Goal: Task Accomplishment & Management: Manage account settings

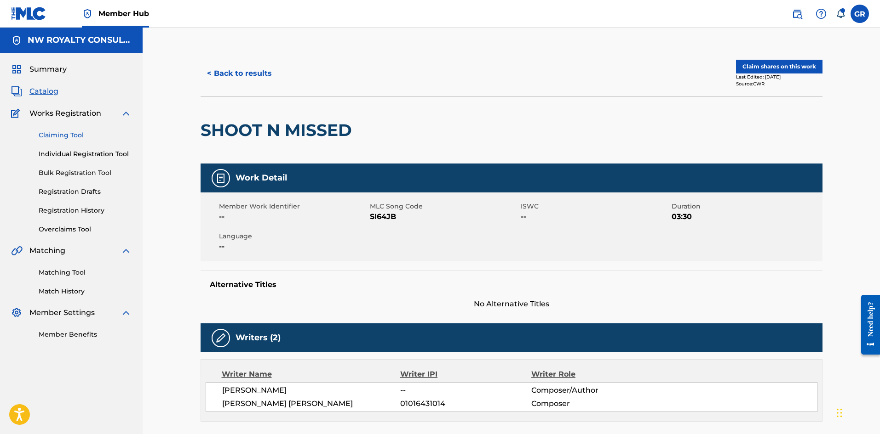
click at [56, 131] on link "Claiming Tool" at bounding box center [85, 136] width 93 height 10
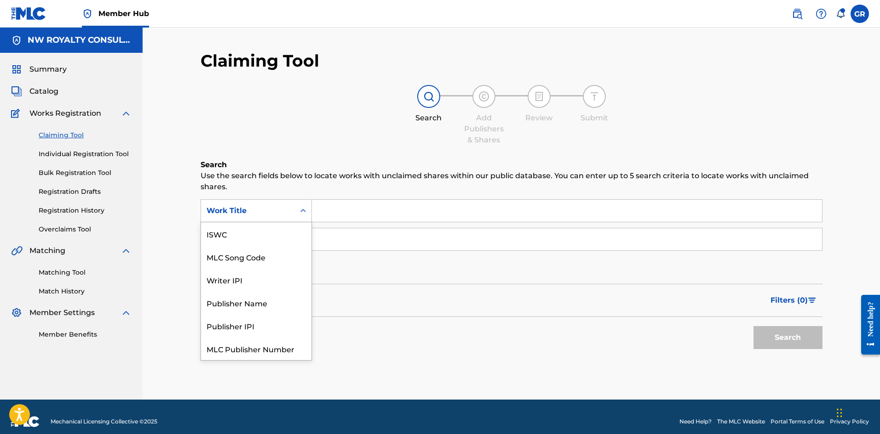
click at [298, 211] on div "Search Form" at bounding box center [303, 211] width 17 height 17
click at [256, 233] on div "MLC Song Code" at bounding box center [256, 234] width 110 height 23
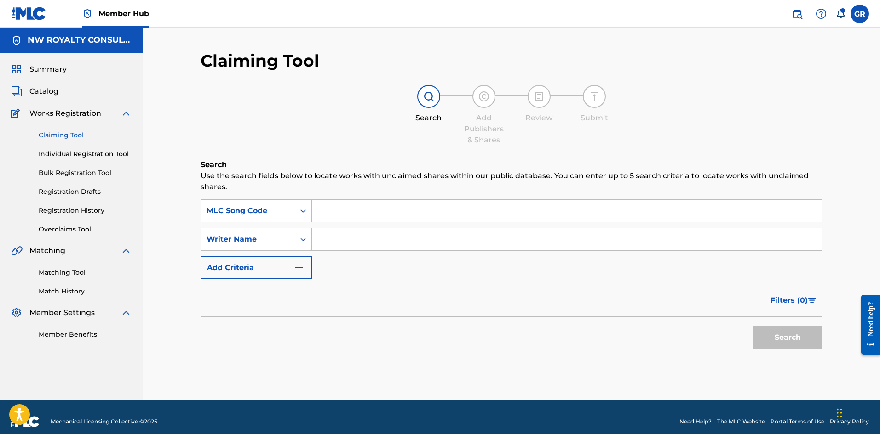
click at [327, 211] on input "Search Form" at bounding box center [567, 211] width 510 height 22
paste input "DD6SC0"
type input "DD6SC0"
click at [778, 334] on button "Search" at bounding box center [787, 337] width 69 height 23
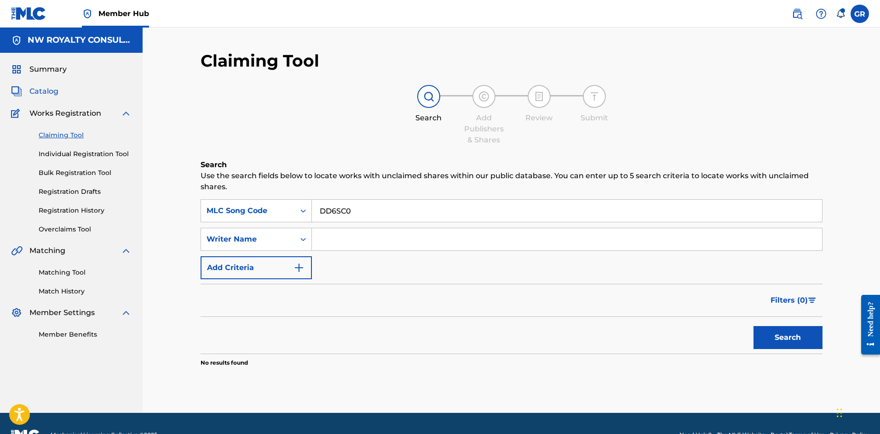
click at [42, 89] on span "Catalog" at bounding box center [43, 91] width 29 height 11
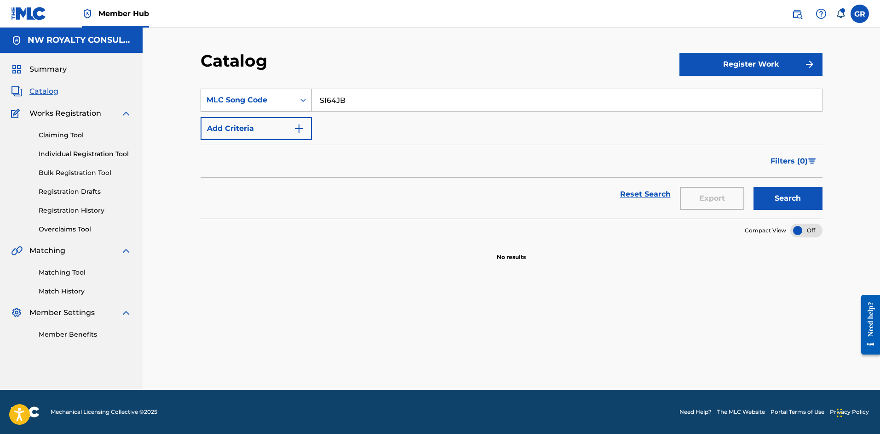
drag, startPoint x: 303, startPoint y: 98, endPoint x: 291, endPoint y: 98, distance: 11.5
click at [290, 97] on div "SearchWithCriteria720c53b9-e388-47e3-8d06-e3c0072b029c MLC Song Code SI64JB" at bounding box center [511, 100] width 622 height 23
paste input "DD6SC0"
type input "DD6SC0"
click at [798, 200] on button "Search" at bounding box center [787, 198] width 69 height 23
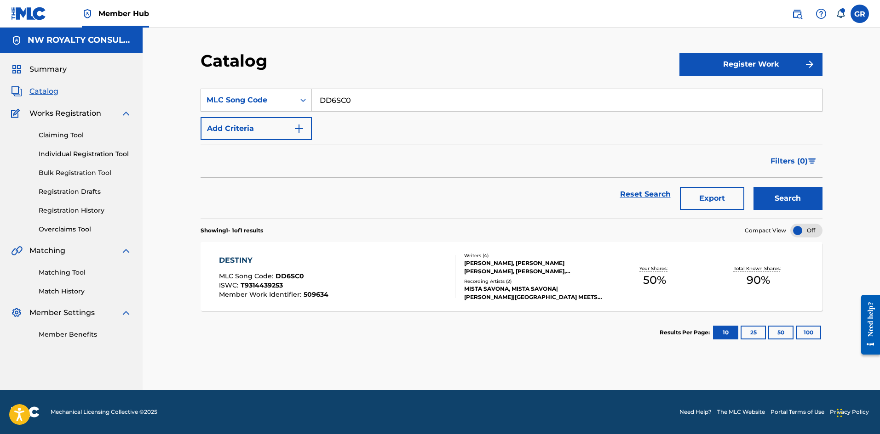
click at [240, 258] on div "DESTINY" at bounding box center [273, 260] width 109 height 11
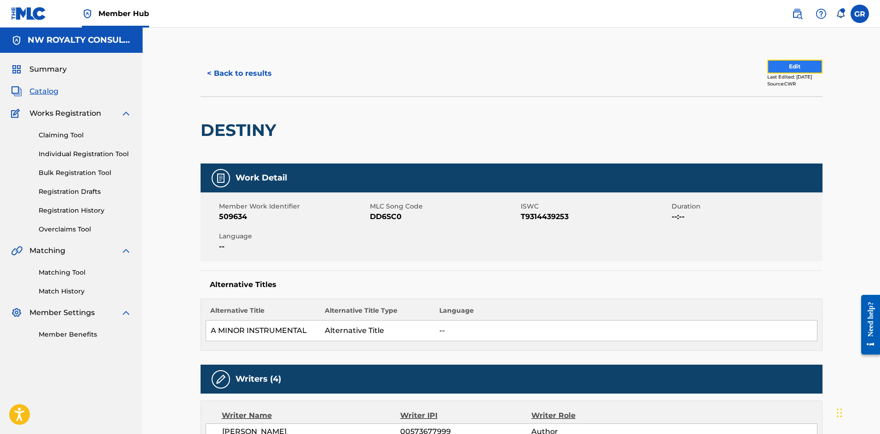
click at [794, 68] on button "Edit" at bounding box center [794, 67] width 55 height 14
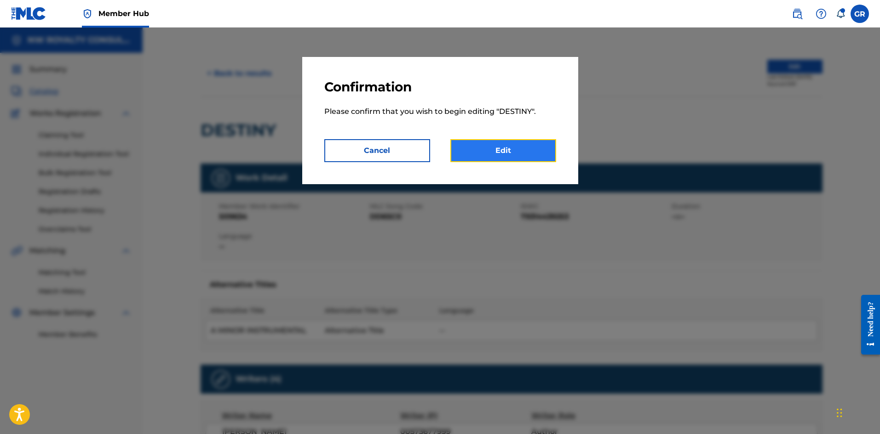
click at [512, 152] on link "Edit" at bounding box center [503, 150] width 106 height 23
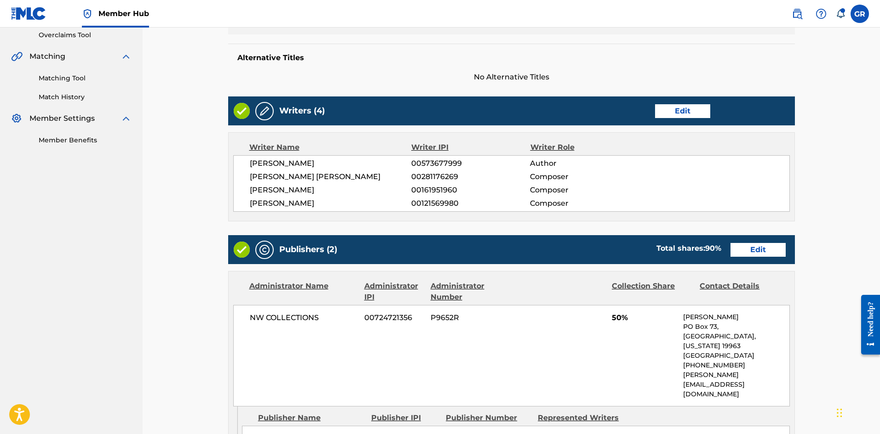
scroll to position [184, 0]
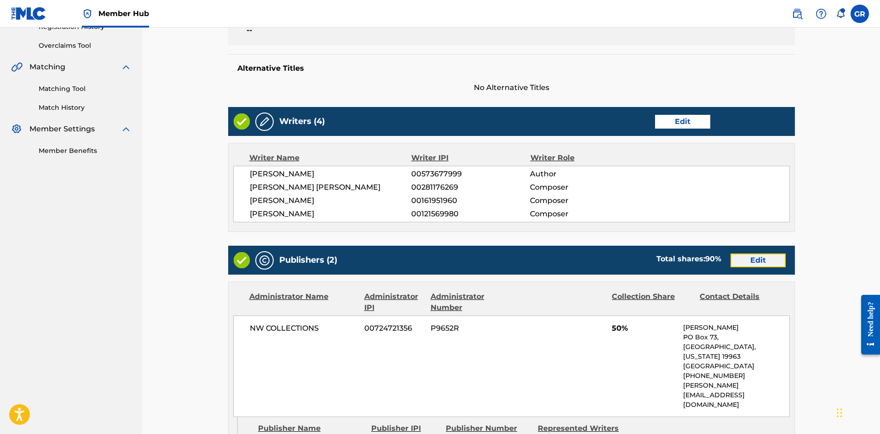
click at [768, 257] on link "Edit" at bounding box center [757, 261] width 55 height 14
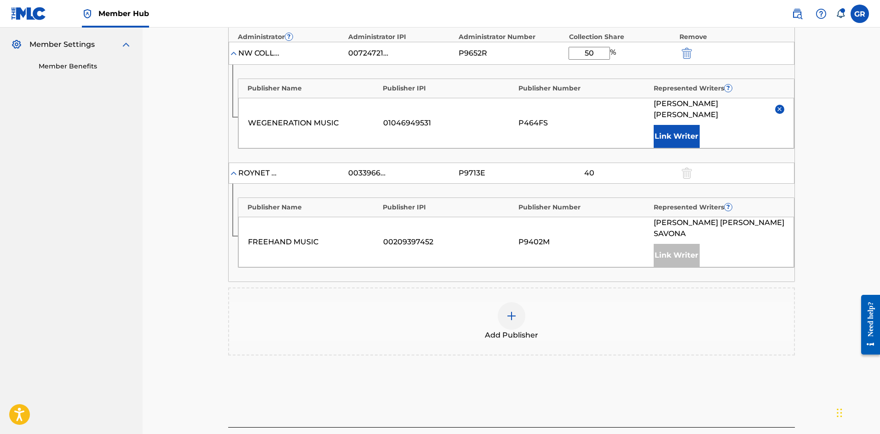
scroll to position [276, 0]
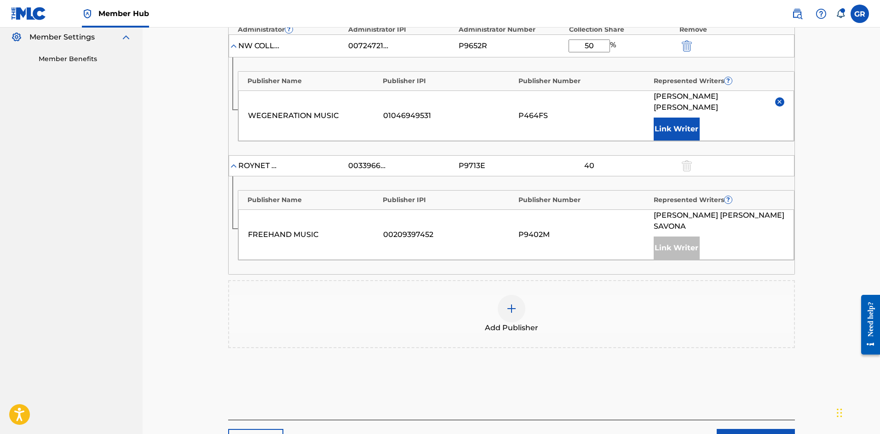
click at [514, 303] on img at bounding box center [511, 308] width 11 height 11
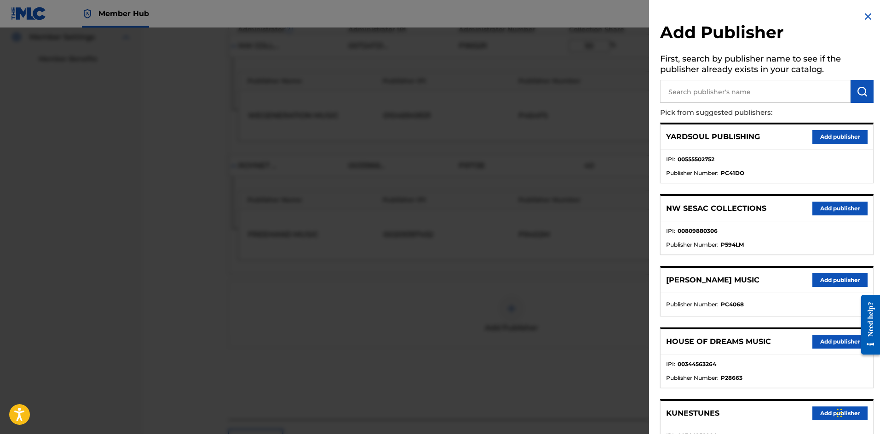
click at [690, 89] on input "text" at bounding box center [755, 91] width 190 height 23
type input "JACK"
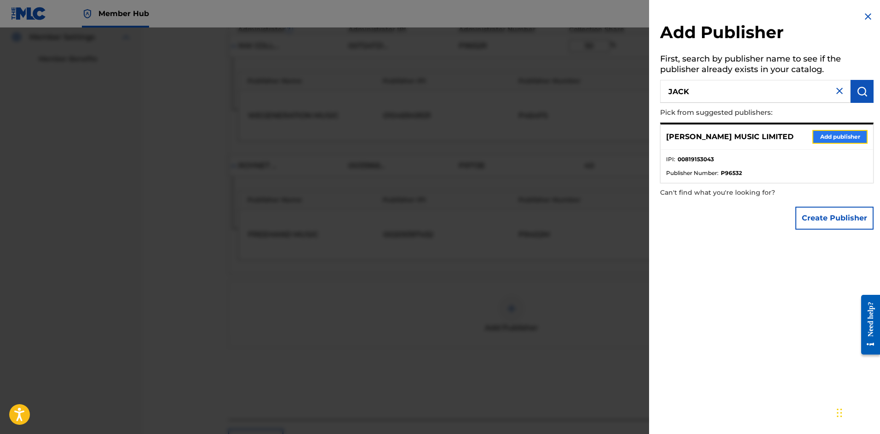
click at [832, 132] on button "Add publisher" at bounding box center [839, 137] width 55 height 14
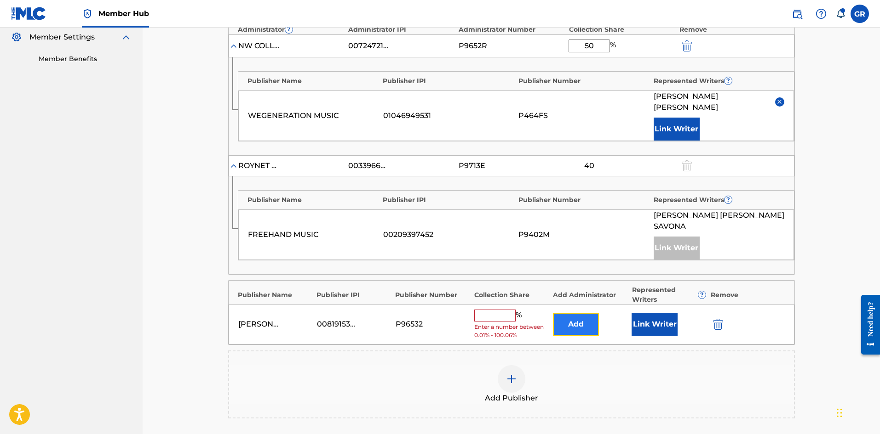
click at [573, 313] on button "Add" at bounding box center [576, 324] width 46 height 23
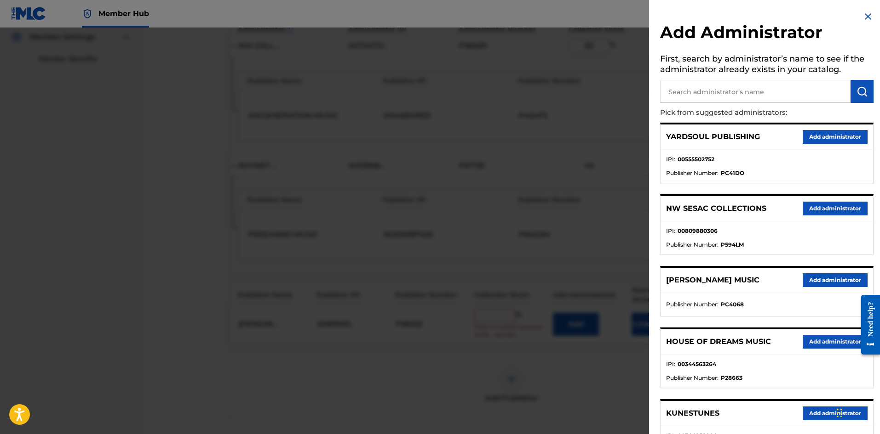
click at [719, 90] on input "text" at bounding box center [755, 91] width 190 height 23
type input "NW COLL"
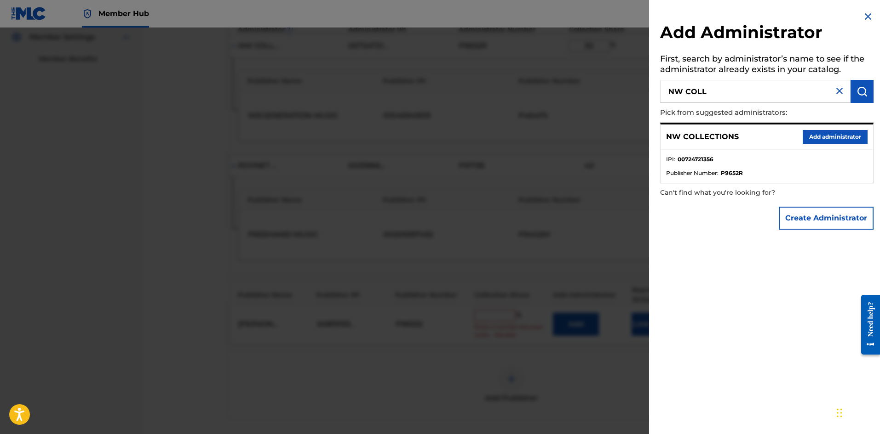
click at [825, 129] on div "NW COLLECTIONS Add administrator" at bounding box center [766, 137] width 212 height 25
click at [826, 131] on button "Add administrator" at bounding box center [834, 137] width 65 height 14
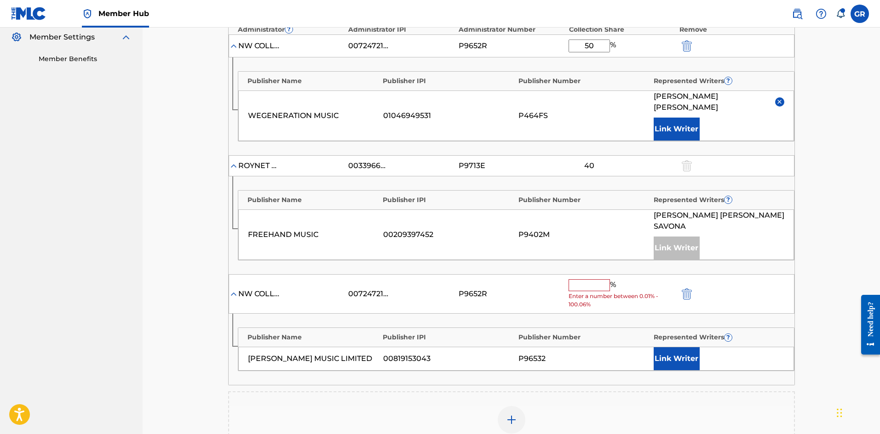
click at [576, 280] on input "text" at bounding box center [588, 286] width 41 height 12
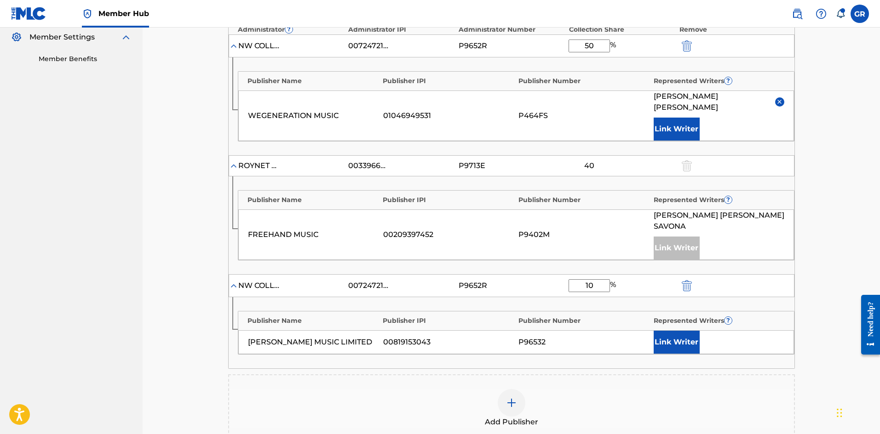
type input "10"
click at [545, 280] on div "P9652R" at bounding box center [511, 285] width 106 height 11
click at [677, 331] on button "Link Writer" at bounding box center [676, 342] width 46 height 23
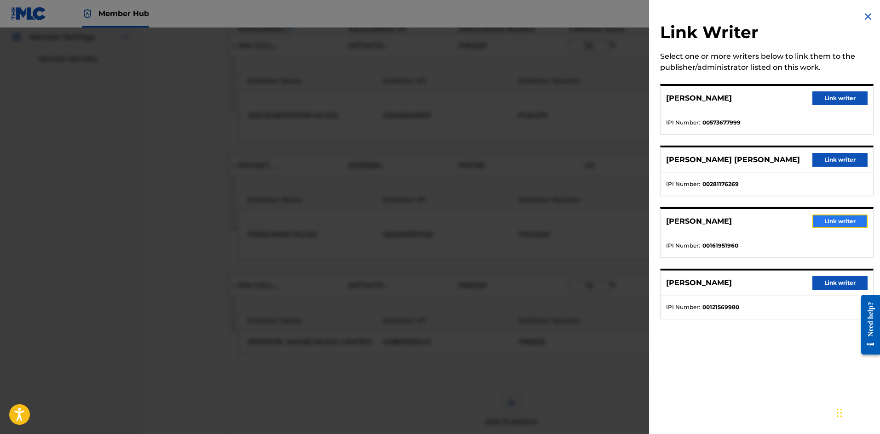
click at [844, 222] on button "Link writer" at bounding box center [839, 222] width 55 height 14
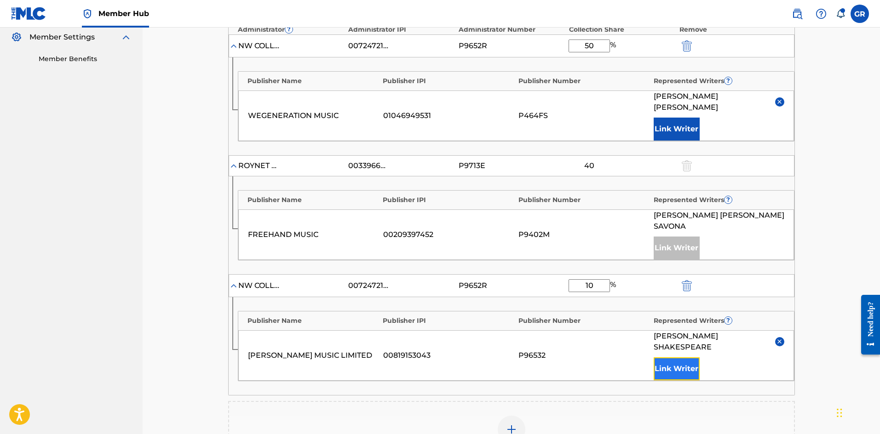
click at [689, 358] on button "Link Writer" at bounding box center [676, 369] width 46 height 23
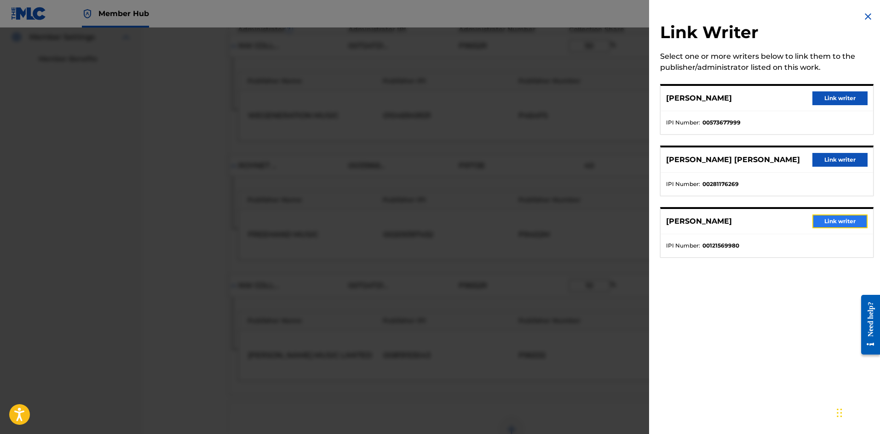
click at [827, 219] on button "Link writer" at bounding box center [839, 222] width 55 height 14
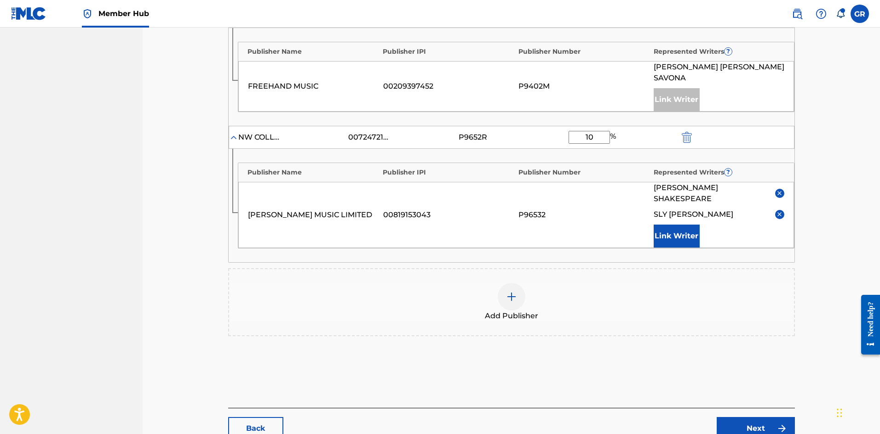
scroll to position [466, 0]
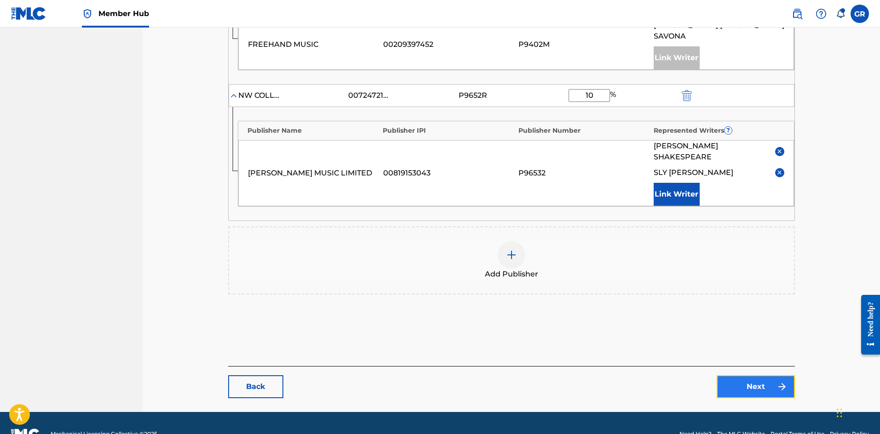
click at [759, 376] on link "Next" at bounding box center [755, 387] width 78 height 23
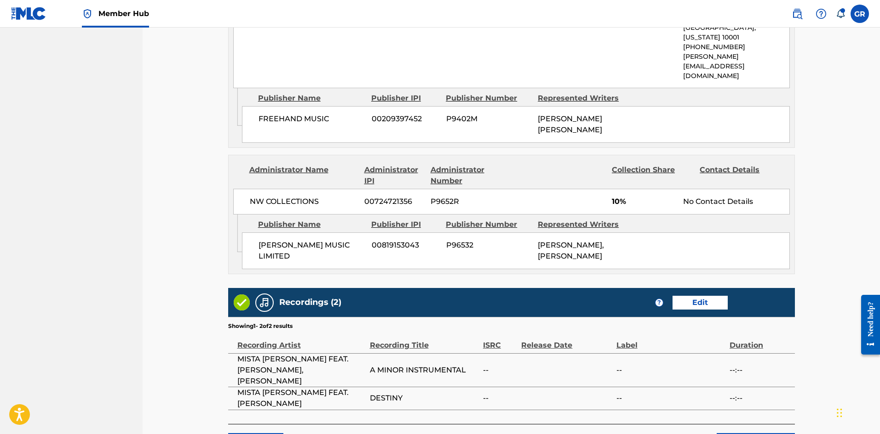
scroll to position [770, 0]
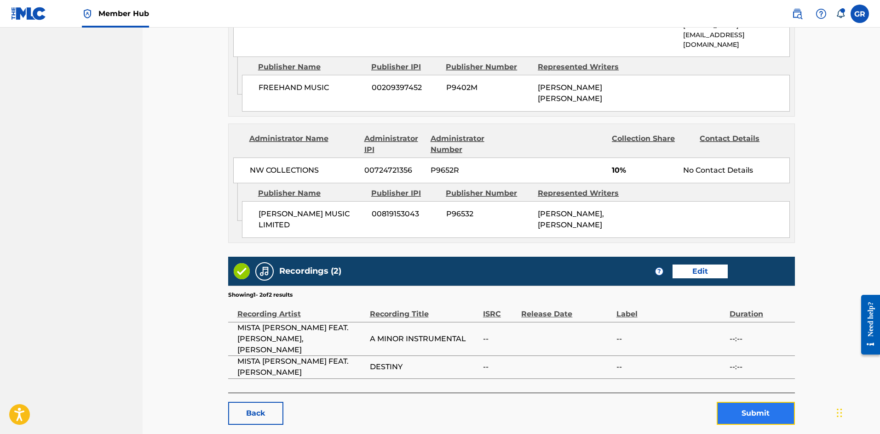
click at [757, 402] on button "Submit" at bounding box center [755, 413] width 78 height 23
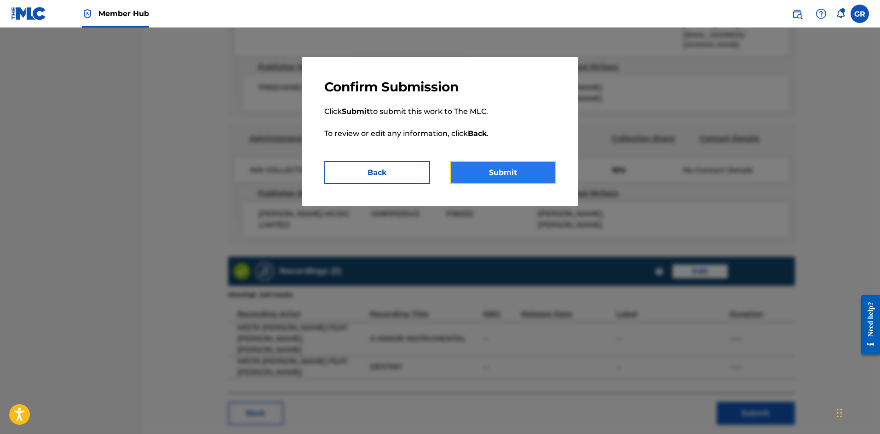
click at [504, 170] on button "Submit" at bounding box center [503, 172] width 106 height 23
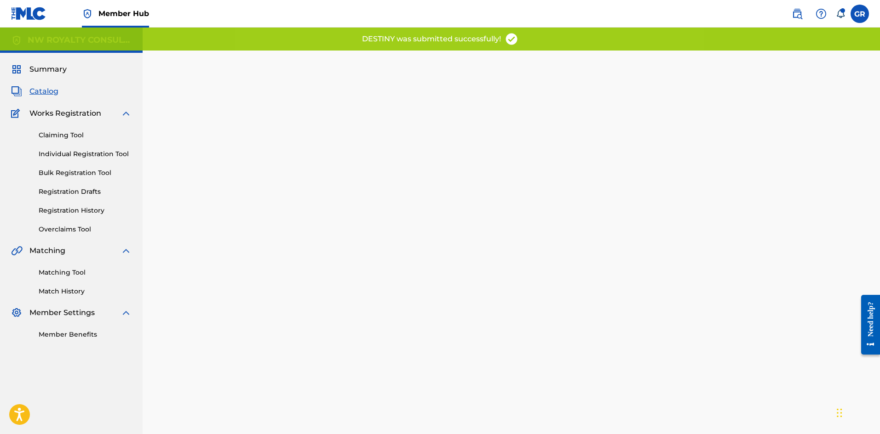
click at [44, 90] on span "Catalog" at bounding box center [43, 91] width 29 height 11
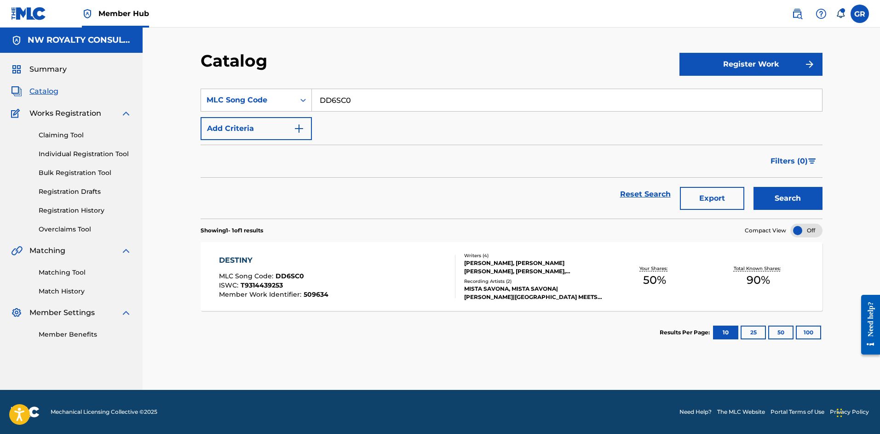
drag, startPoint x: 371, startPoint y: 101, endPoint x: 319, endPoint y: 99, distance: 51.5
click at [319, 99] on input "DD6SC0" at bounding box center [567, 100] width 510 height 22
click at [779, 198] on button "Search" at bounding box center [787, 198] width 69 height 23
click at [340, 97] on input "DD6SC0" at bounding box center [567, 100] width 510 height 22
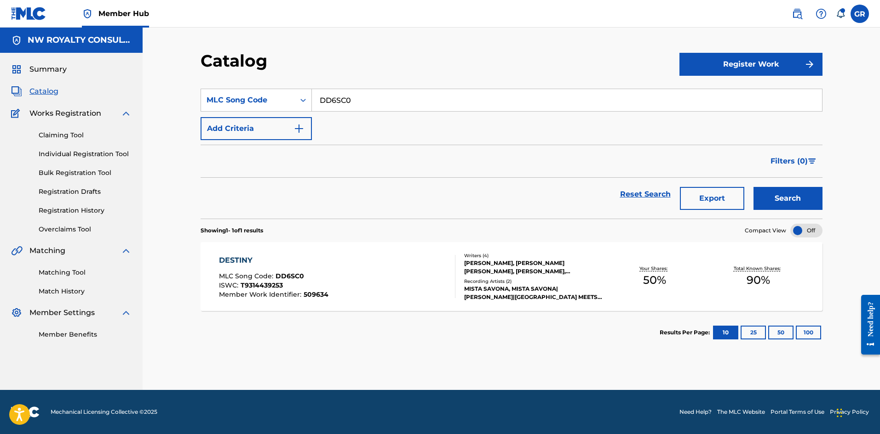
click at [241, 261] on div "DESTINY" at bounding box center [273, 260] width 109 height 11
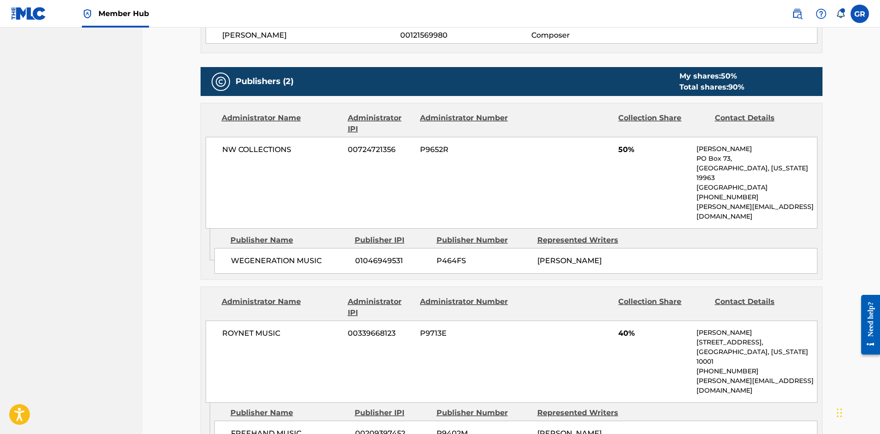
scroll to position [644, 0]
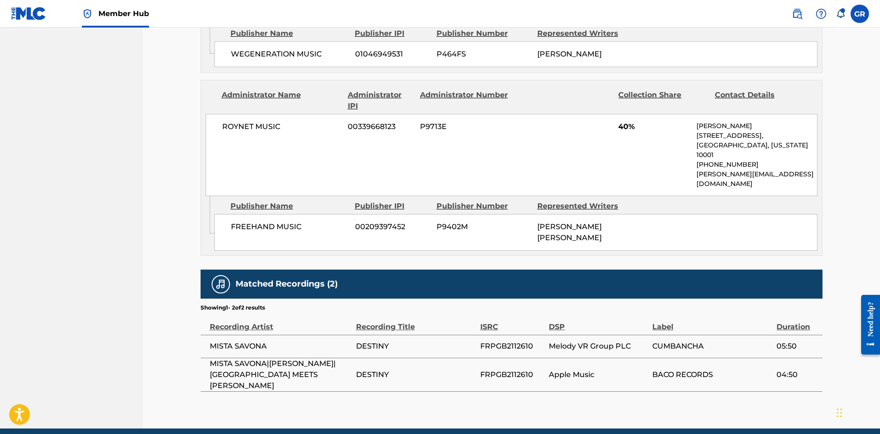
click at [505, 341] on span "FRPGB2112610" at bounding box center [512, 346] width 64 height 11
copy span "FRPGB2112610"
